Goal: Task Accomplishment & Management: Use online tool/utility

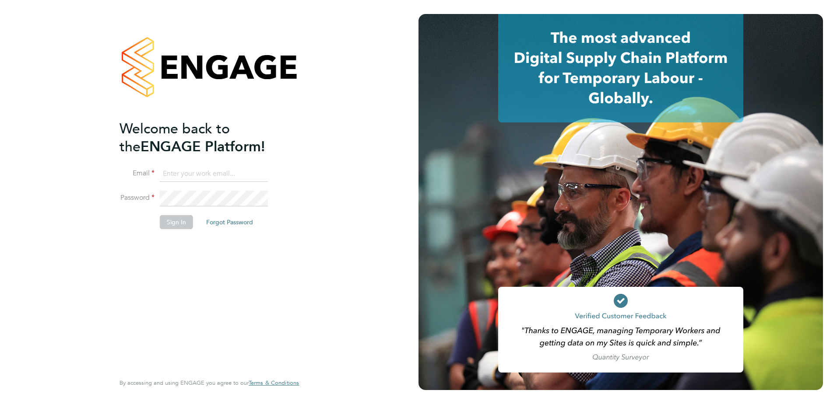
type input "rbennett@spheresolutions.co.uk"
click at [171, 222] on button "Sign In" at bounding box center [176, 222] width 33 height 14
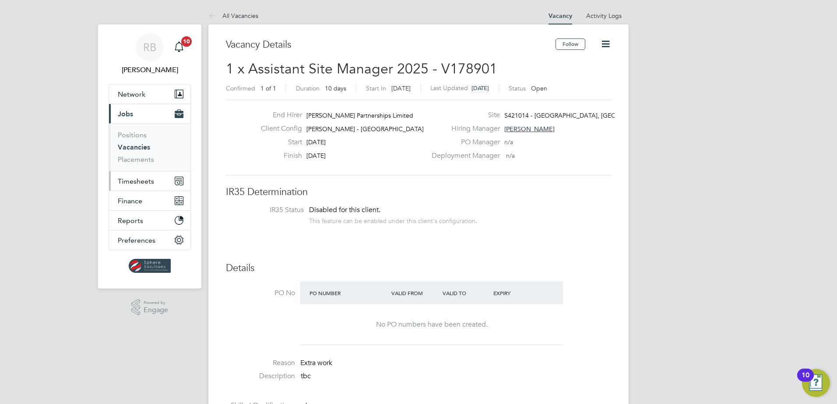
click at [130, 176] on button "Timesheets" at bounding box center [149, 181] width 81 height 19
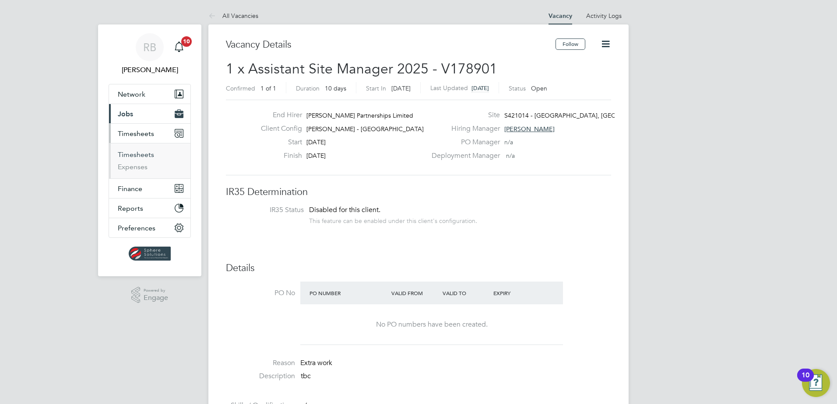
click at [129, 153] on link "Timesheets" at bounding box center [136, 155] width 36 height 8
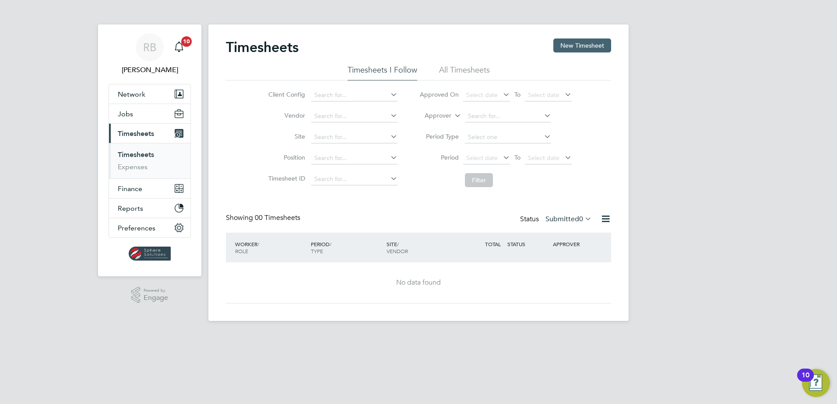
click at [587, 41] on button "New Timesheet" at bounding box center [582, 46] width 58 height 14
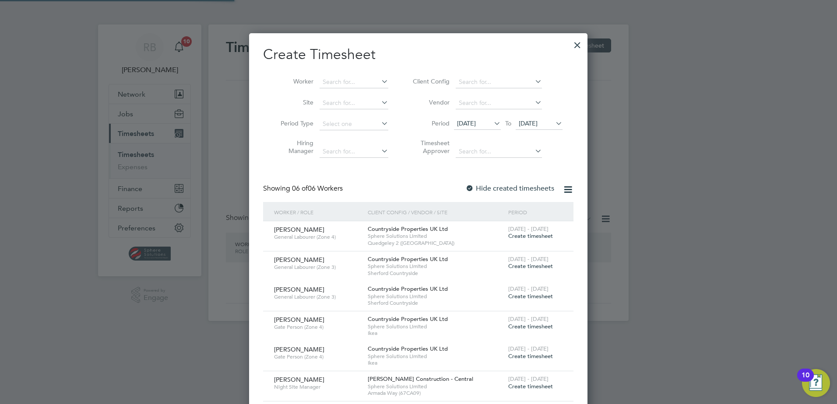
scroll to position [477, 339]
click at [332, 78] on input at bounding box center [354, 82] width 69 height 12
click at [332, 91] on b "[PERSON_NAME]" at bounding box center [348, 93] width 51 height 7
type input "[PERSON_NAME]"
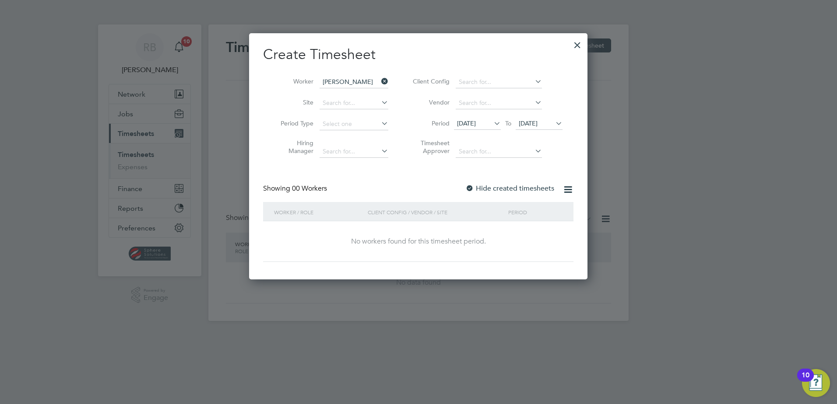
scroll to position [247, 339]
drag, startPoint x: 490, startPoint y: 179, endPoint x: 486, endPoint y: 189, distance: 10.4
click at [490, 180] on div "Create Timesheet Worker [PERSON_NAME] Site Period Type Hiring Manager Client Co…" at bounding box center [418, 154] width 310 height 217
click at [486, 190] on label "Hide created timesheets" at bounding box center [509, 188] width 89 height 9
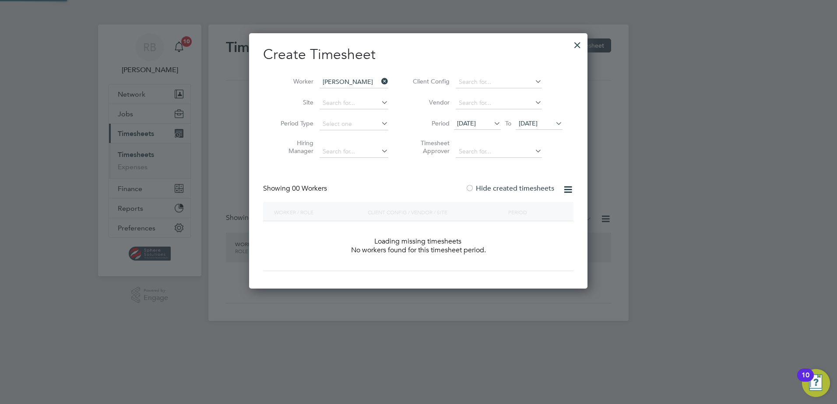
scroll to position [4, 4]
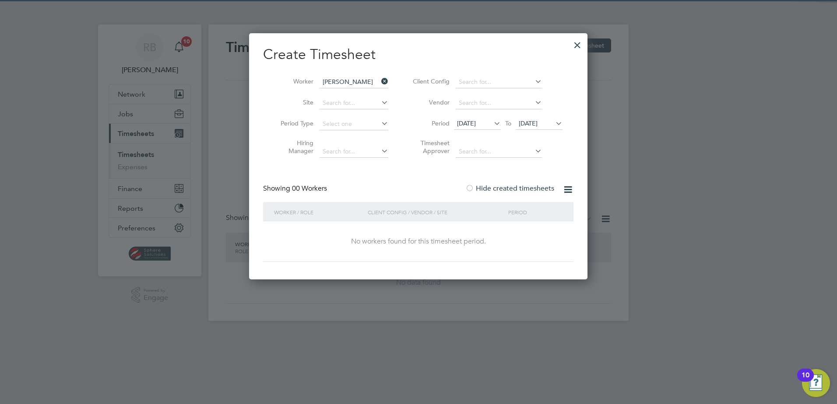
click at [524, 123] on span "[DATE]" at bounding box center [528, 124] width 19 height 8
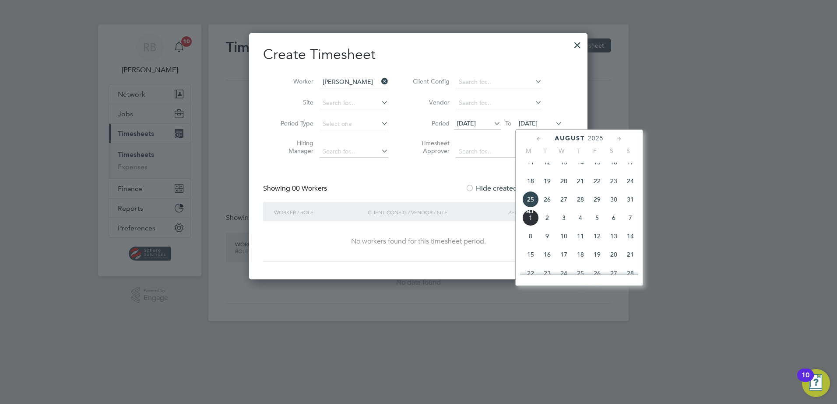
click at [630, 225] on span "7" at bounding box center [630, 218] width 17 height 17
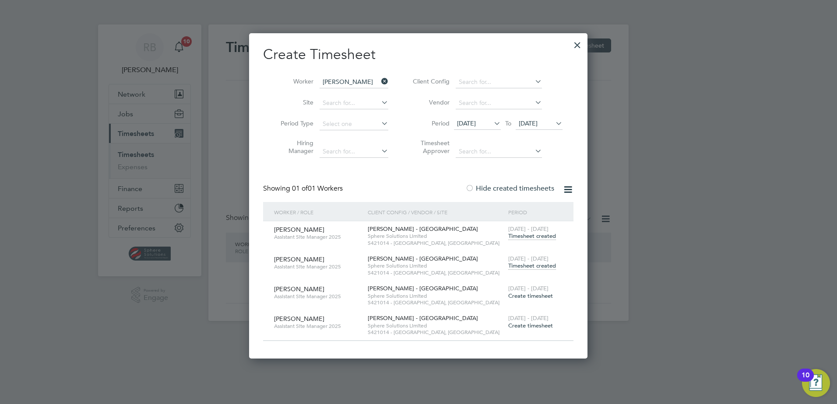
click at [536, 268] on span "Timesheet created" at bounding box center [532, 266] width 48 height 8
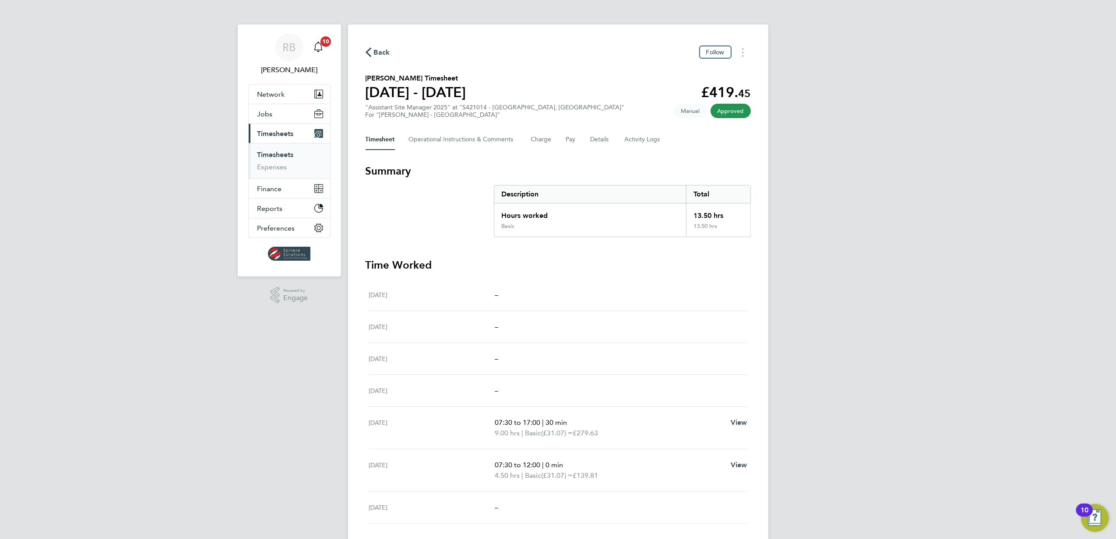
scroll to position [326, 339]
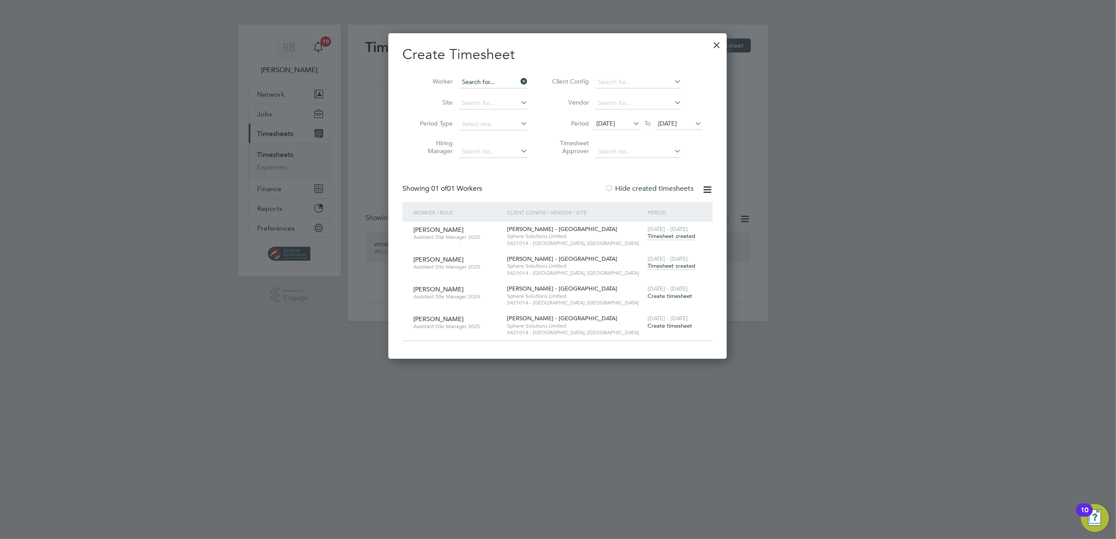
click at [485, 78] on input at bounding box center [493, 82] width 69 height 12
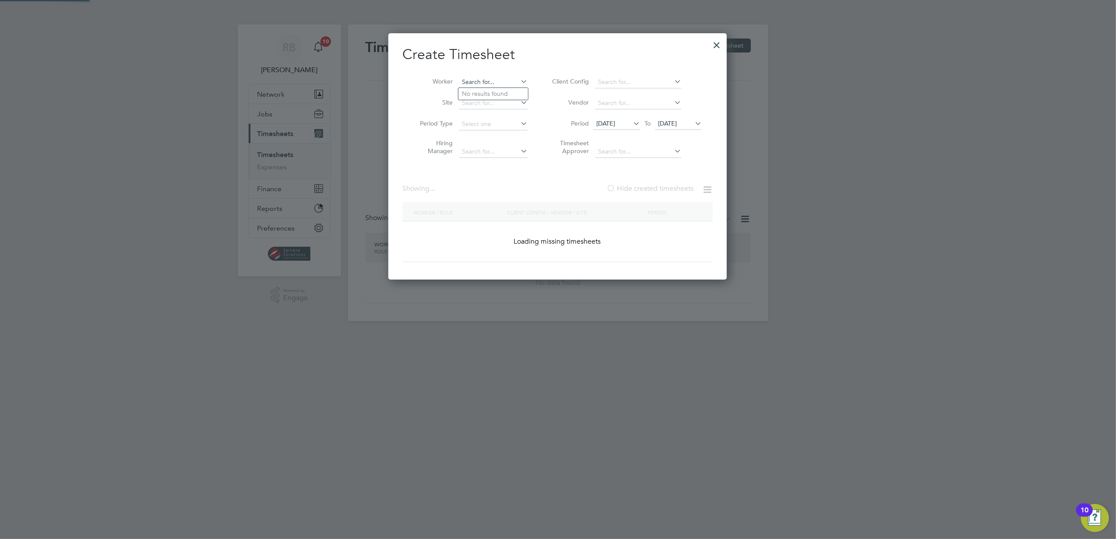
scroll to position [3172, 339]
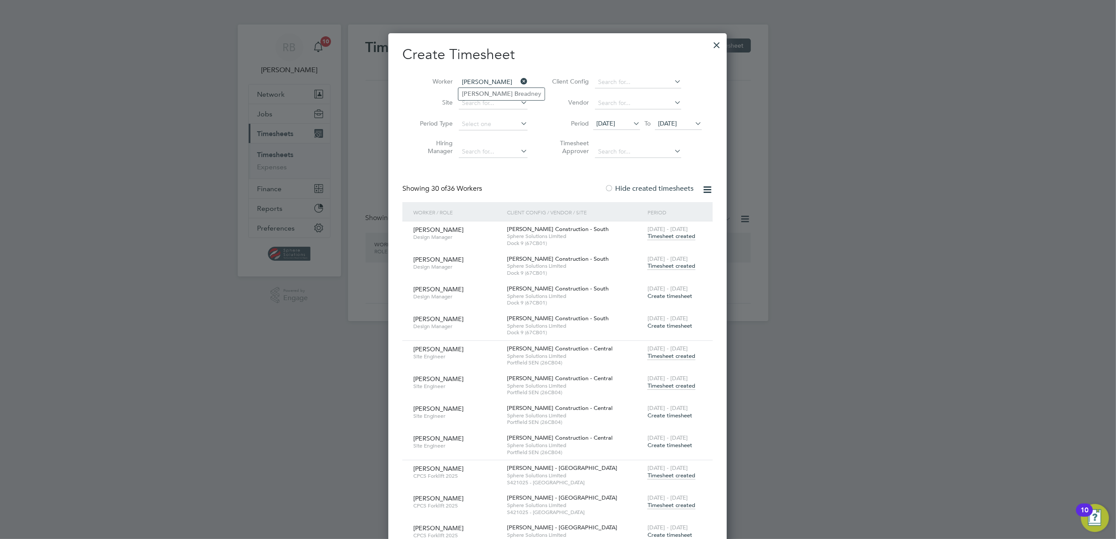
click at [503, 87] on input "[PERSON_NAME]" at bounding box center [493, 82] width 69 height 12
click at [506, 90] on li "[PERSON_NAME] eadney" at bounding box center [501, 94] width 86 height 12
type input "[PERSON_NAME]"
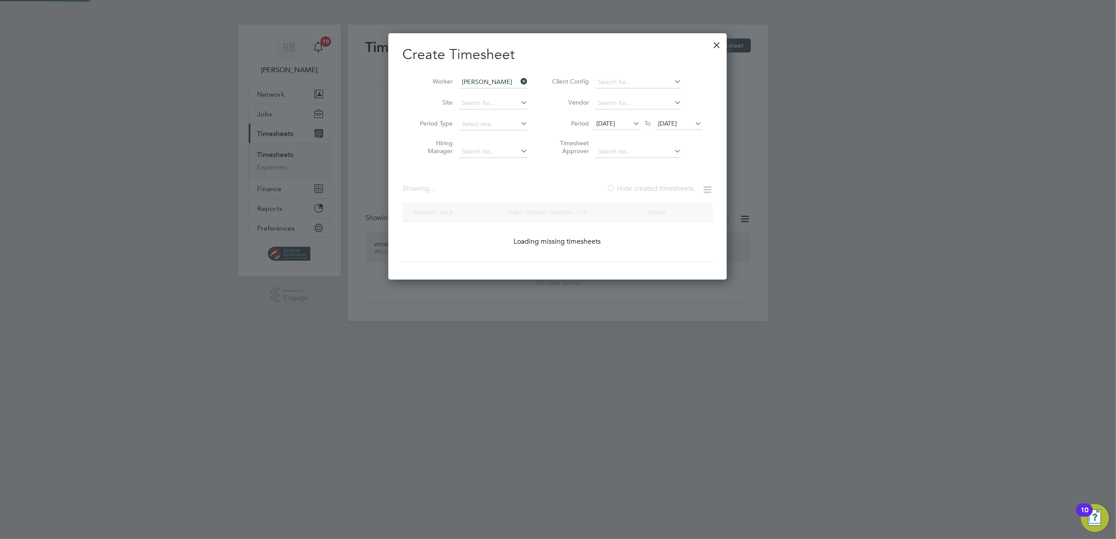
scroll to position [236, 339]
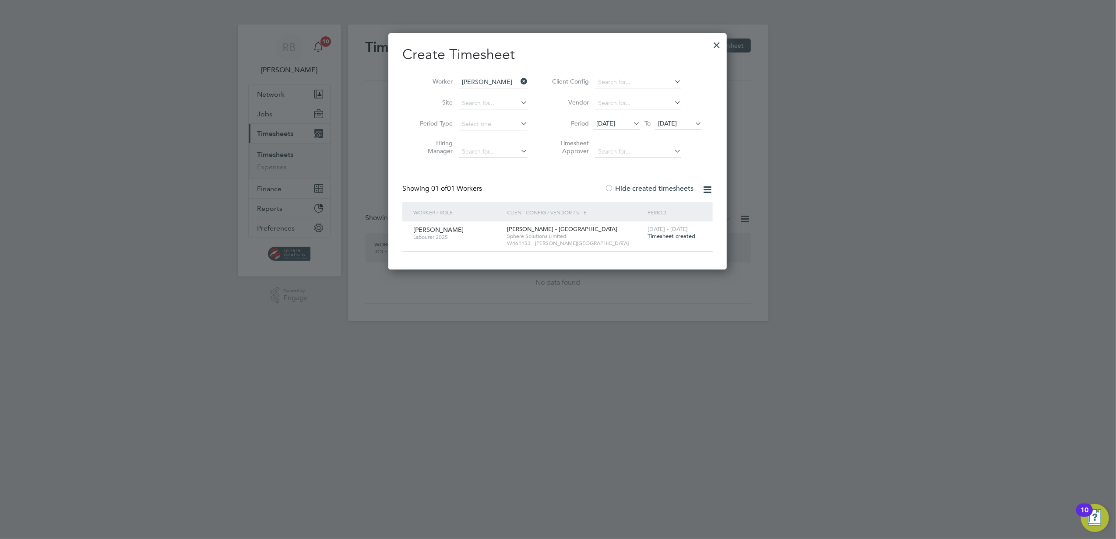
click at [667, 237] on span "Timesheet created" at bounding box center [671, 236] width 48 height 8
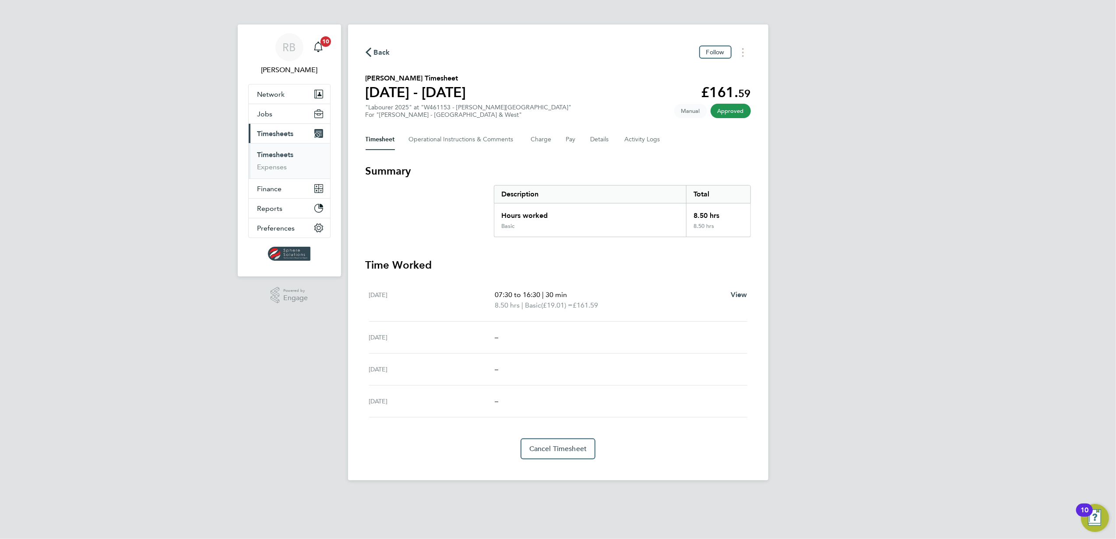
click at [837, 404] on div "RB [PERSON_NAME] Notifications 10 Applications: Network Team Members Businesses…" at bounding box center [558, 247] width 1116 height 495
